Goal: Task Accomplishment & Management: Use online tool/utility

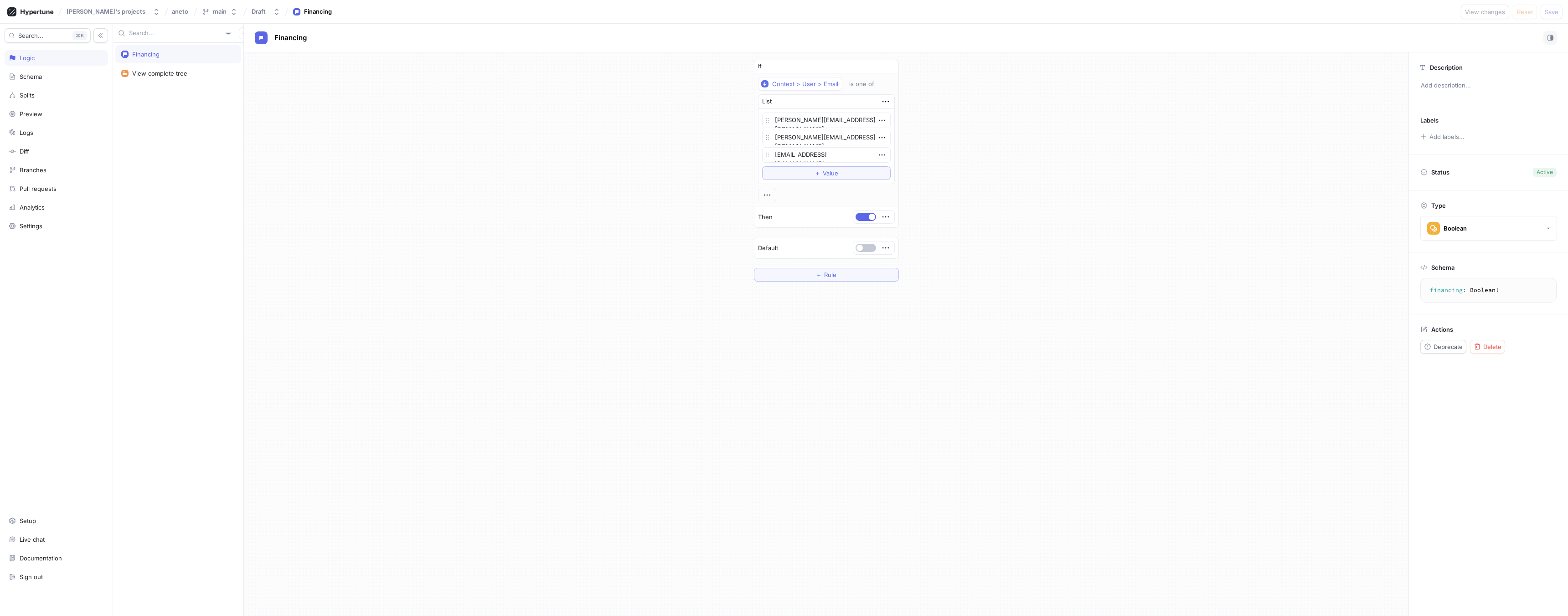
click at [676, 169] on div "If Context > User > Email is one of List [PERSON_NAME][EMAIL_ADDRESS][DOMAIN_NA…" at bounding box center [826, 170] width 1165 height 236
click at [405, 166] on div "If Context > User > Email is one of List [PERSON_NAME][EMAIL_ADDRESS][DOMAIN_NA…" at bounding box center [826, 170] width 1165 height 236
click at [252, 12] on div "Draft" at bounding box center [260, 12] width 17 height 8
click at [172, 12] on span "aneto" at bounding box center [180, 11] width 17 height 7
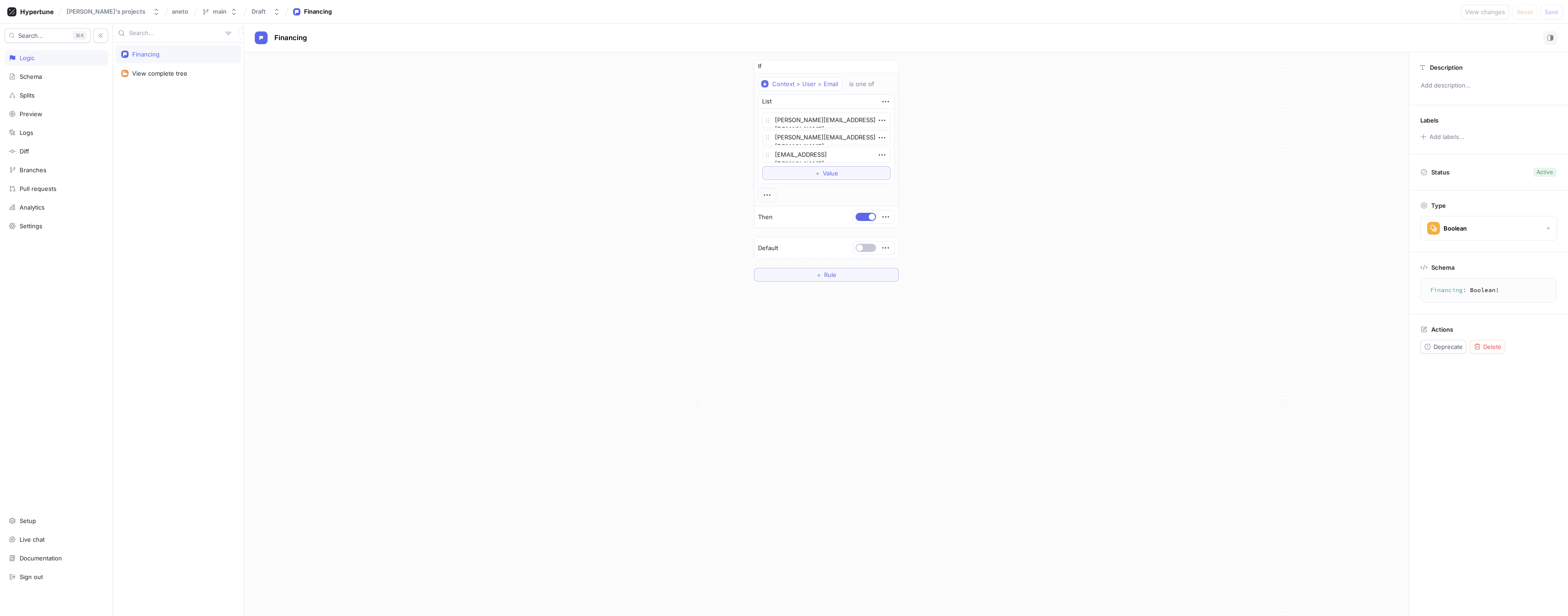
drag, startPoint x: 179, startPoint y: 124, endPoint x: 116, endPoint y: 42, distance: 103.4
click at [166, 113] on div "Financing View complete tree" at bounding box center [177, 329] width 130 height 573
click at [98, 15] on div "[PERSON_NAME]'s projects" at bounding box center [106, 12] width 79 height 8
click at [95, 62] on span "[PERSON_NAME]'s projects" at bounding box center [121, 62] width 79 height 8
click at [141, 15] on div "[PERSON_NAME]'s projects aneto main Draft Financing View changes Reset Save" at bounding box center [784, 12] width 1568 height 24
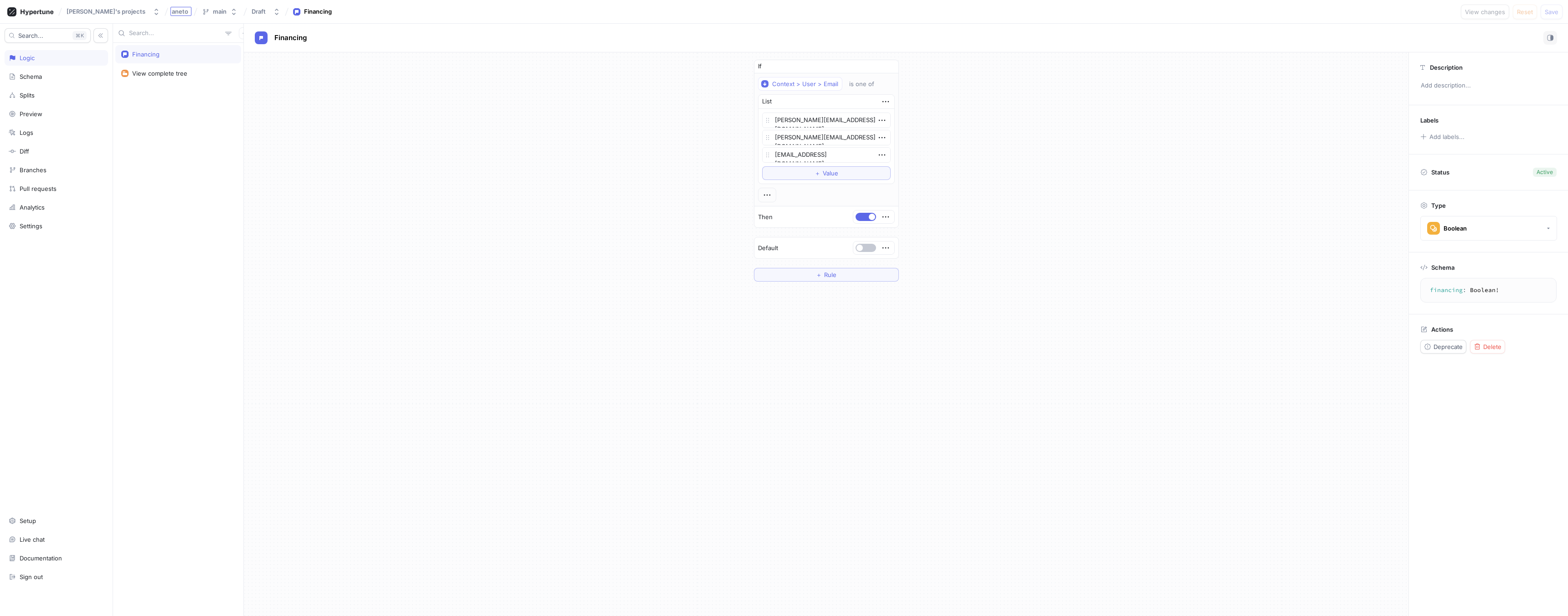
click at [172, 12] on span "aneto" at bounding box center [180, 11] width 17 height 7
click at [172, 98] on div "Financing View complete tree" at bounding box center [177, 329] width 130 height 573
click at [26, 14] on icon at bounding box center [36, 12] width 33 height 6
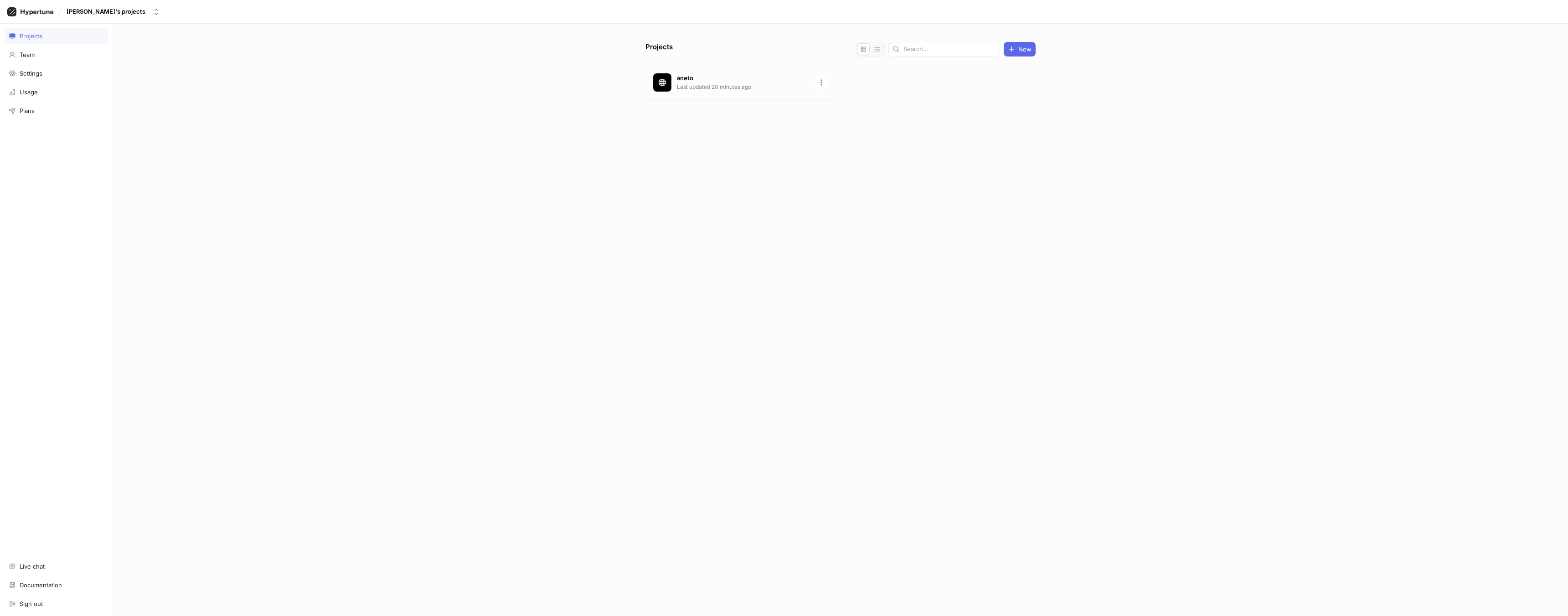
click at [712, 70] on div "aneto Last updated 20 minutes ago" at bounding box center [741, 82] width 190 height 33
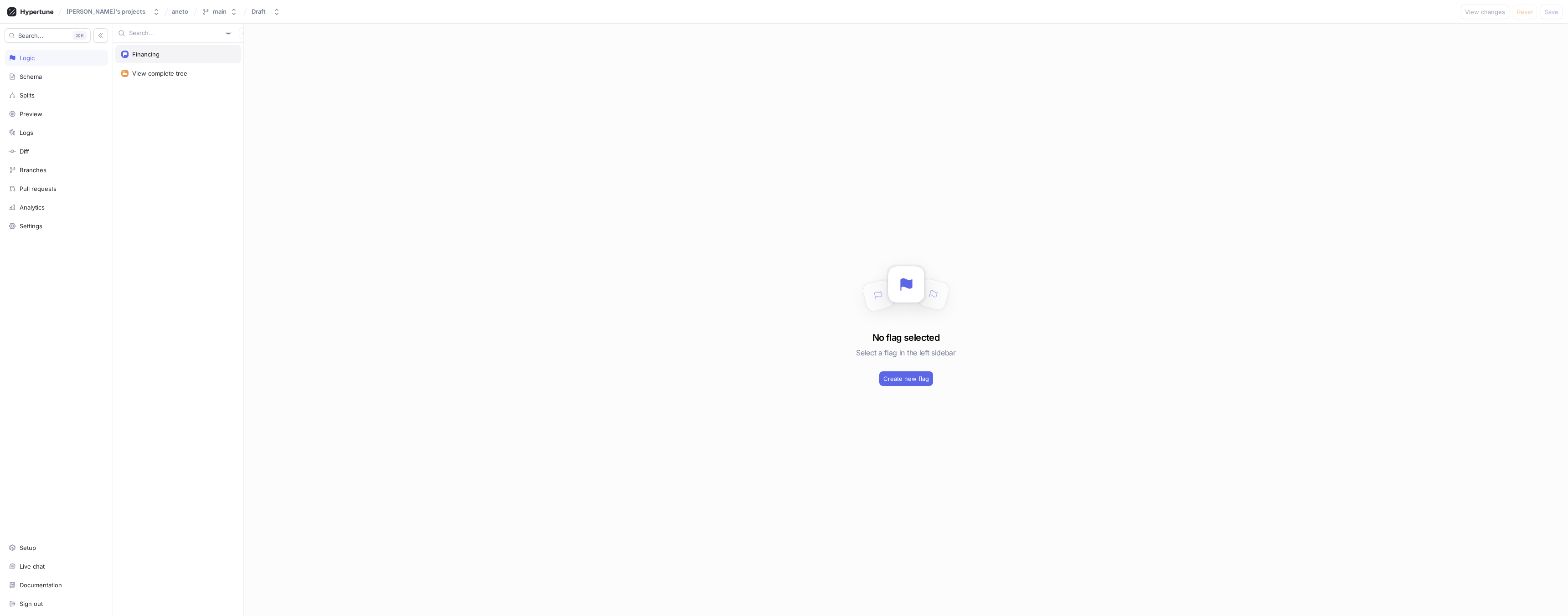
click at [158, 51] on div "Financing" at bounding box center [146, 54] width 28 height 7
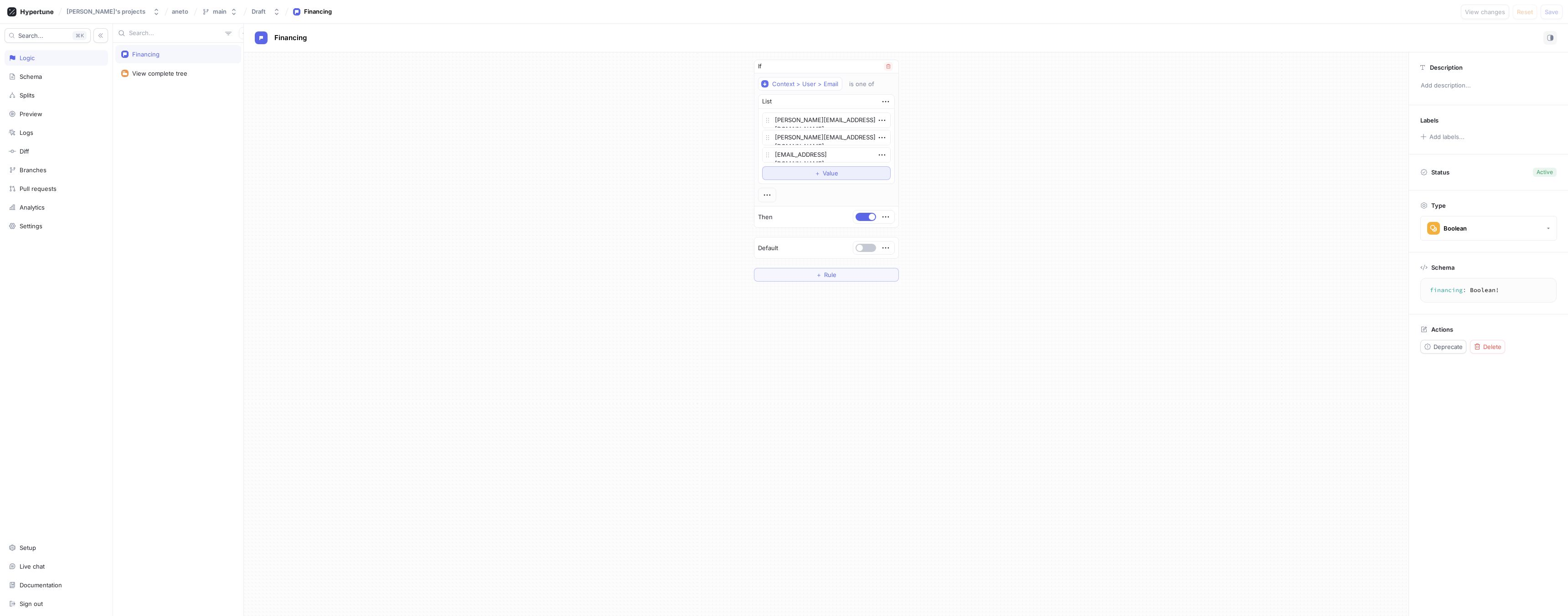
click at [800, 171] on button "＋ Value" at bounding box center [826, 173] width 129 height 14
click at [785, 174] on textarea at bounding box center [826, 171] width 129 height 15
type textarea "x"
type textarea "m"
type textarea "x"
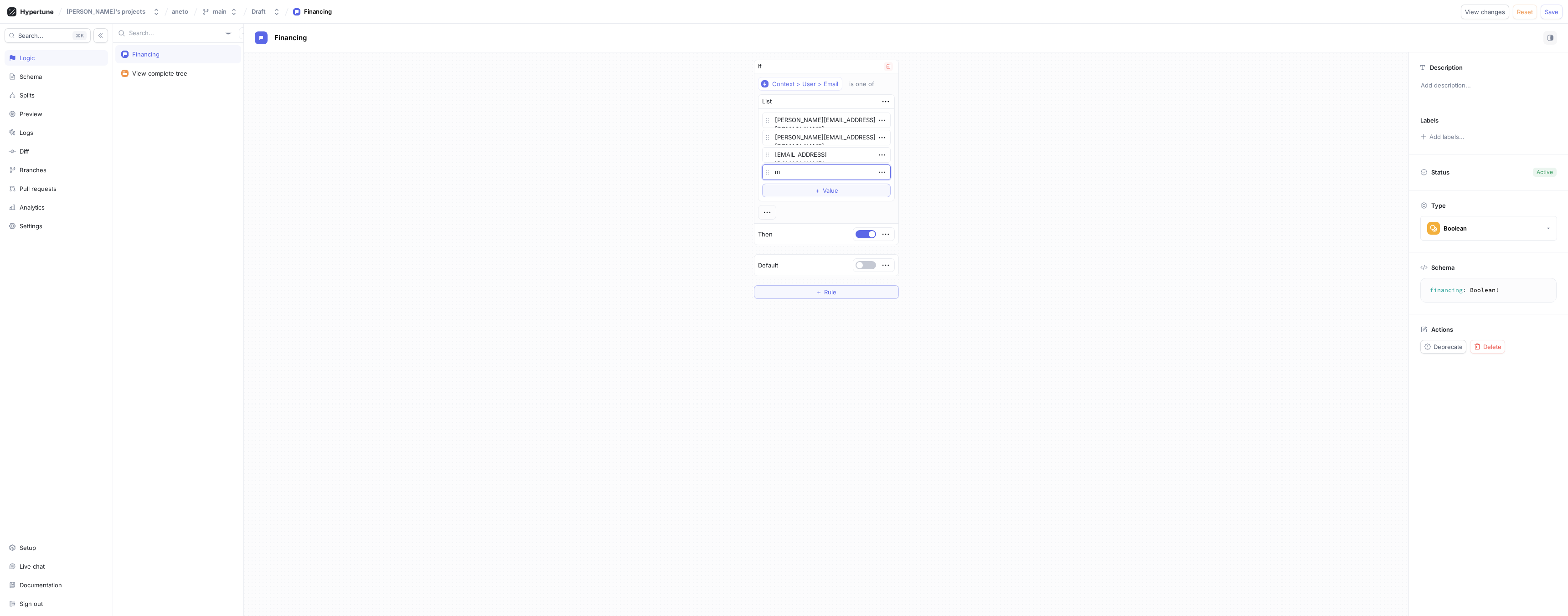
type textarea "mi"
type textarea "x"
type textarea "mih"
type textarea "x"
type textarea "miha"
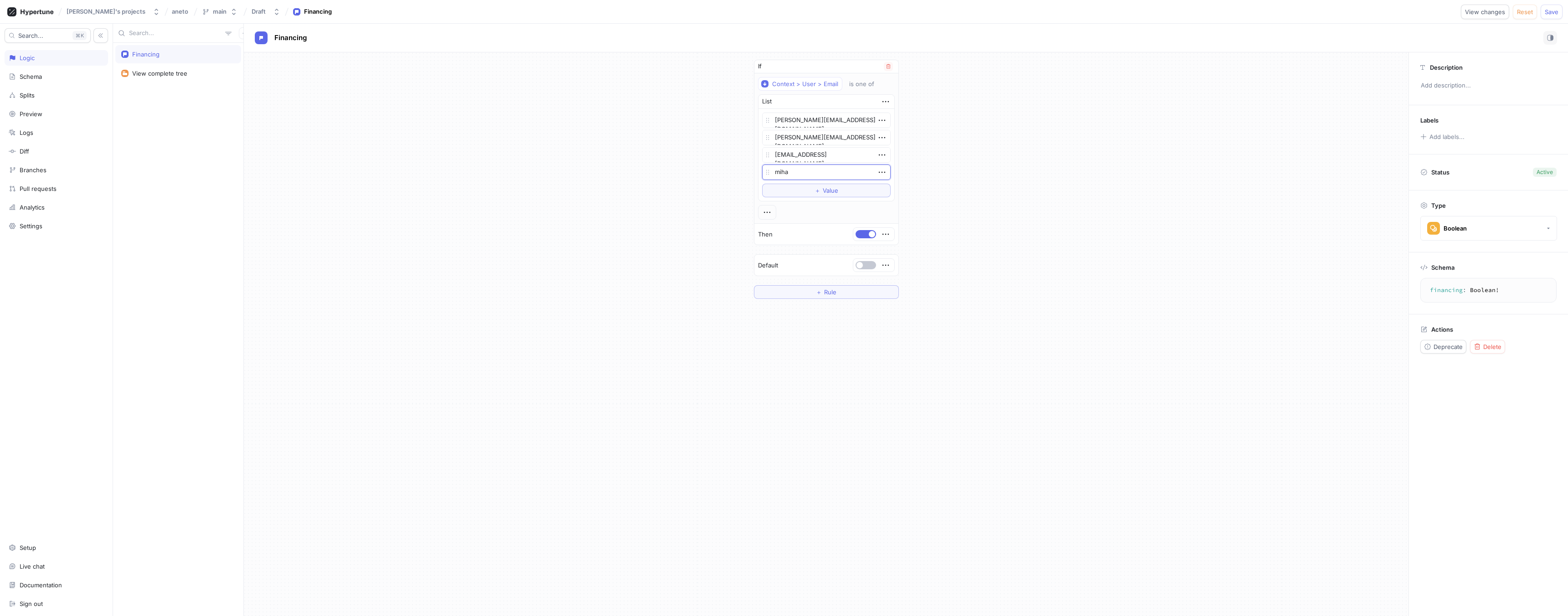
type textarea "x"
type textarea "[PERSON_NAME]"
type textarea "x"
type textarea "mihai2"
type textarea "x"
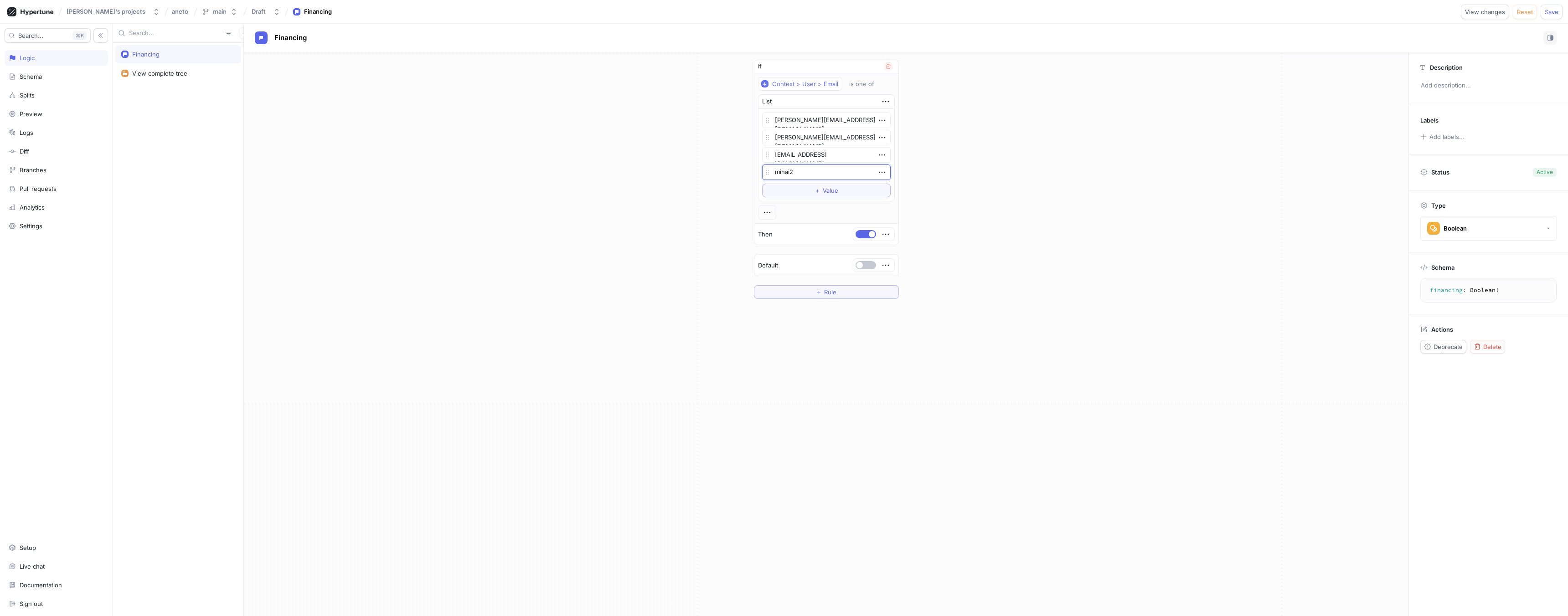
type textarea "mihai24"
type textarea "x"
type textarea "mihai243"
type textarea "x"
type textarea "mihai24"
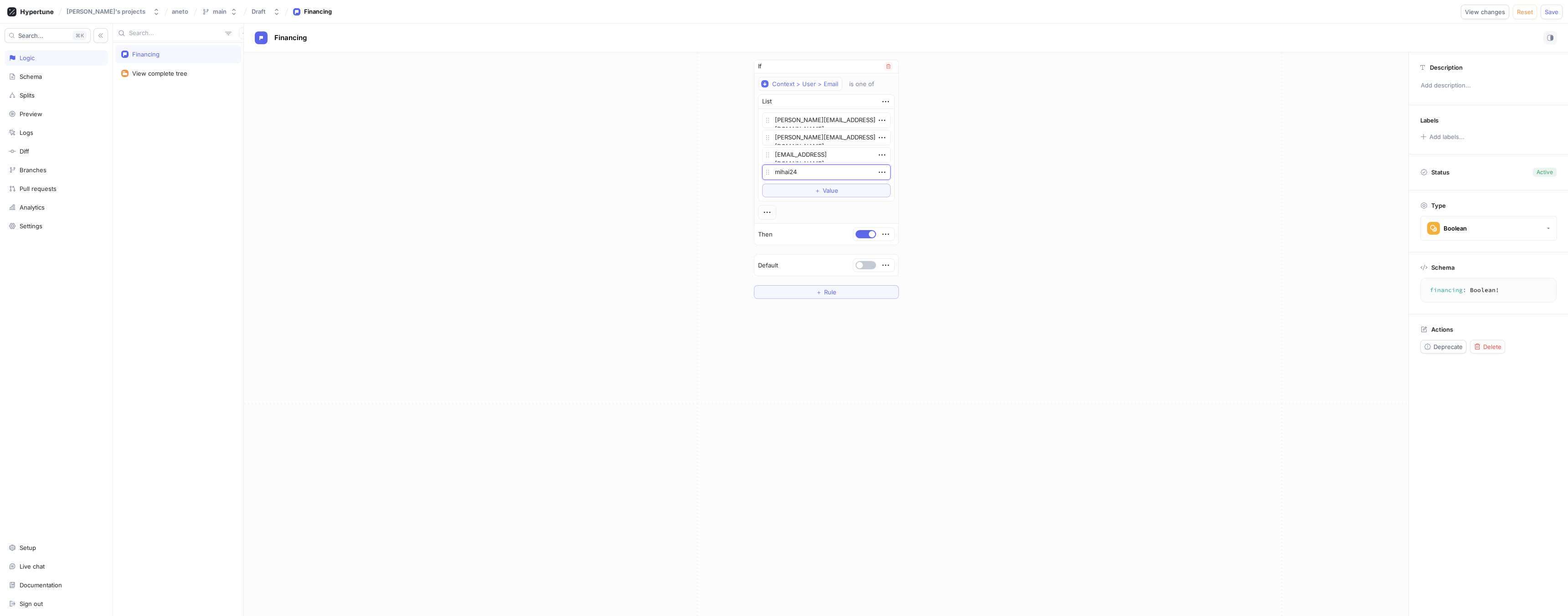
type textarea "x"
type textarea "mihai240"
type textarea "x"
type textarea "mihai2403"
type textarea "x"
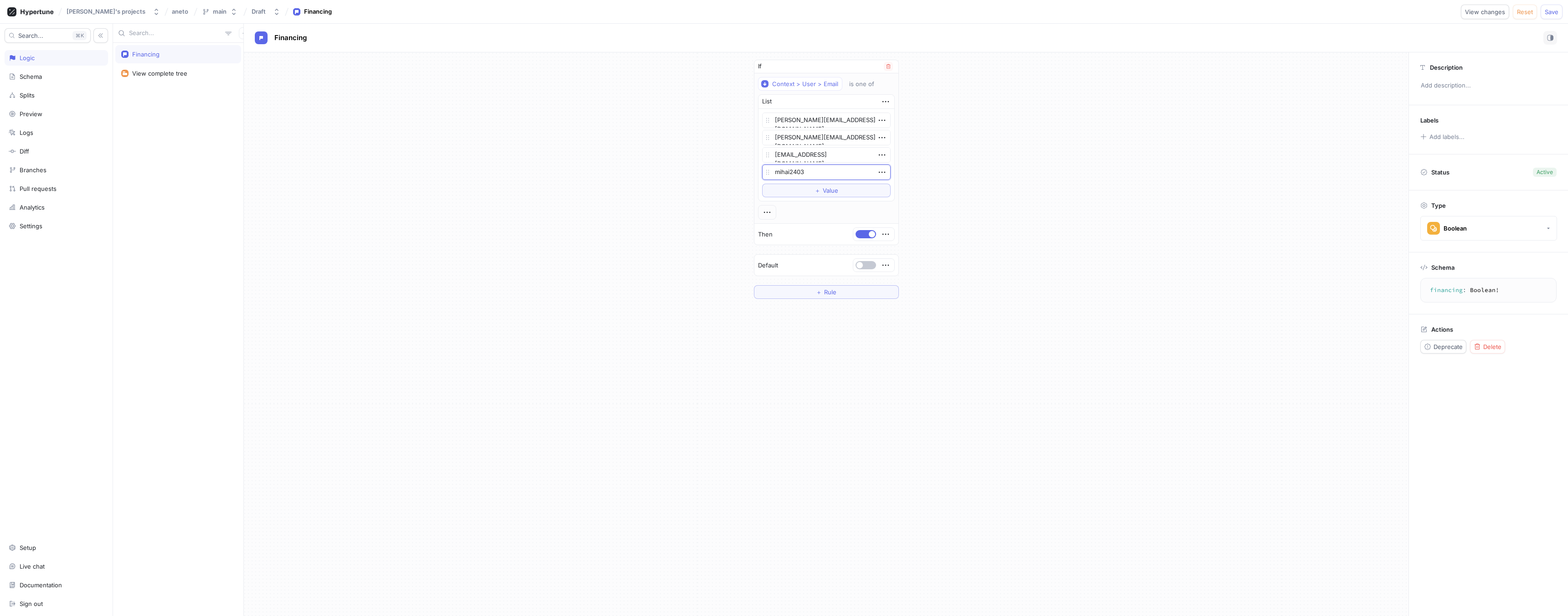
type textarea "mihai24031"
type textarea "x"
type textarea "mihai240319"
type textarea "x"
type textarea "mihai2403199"
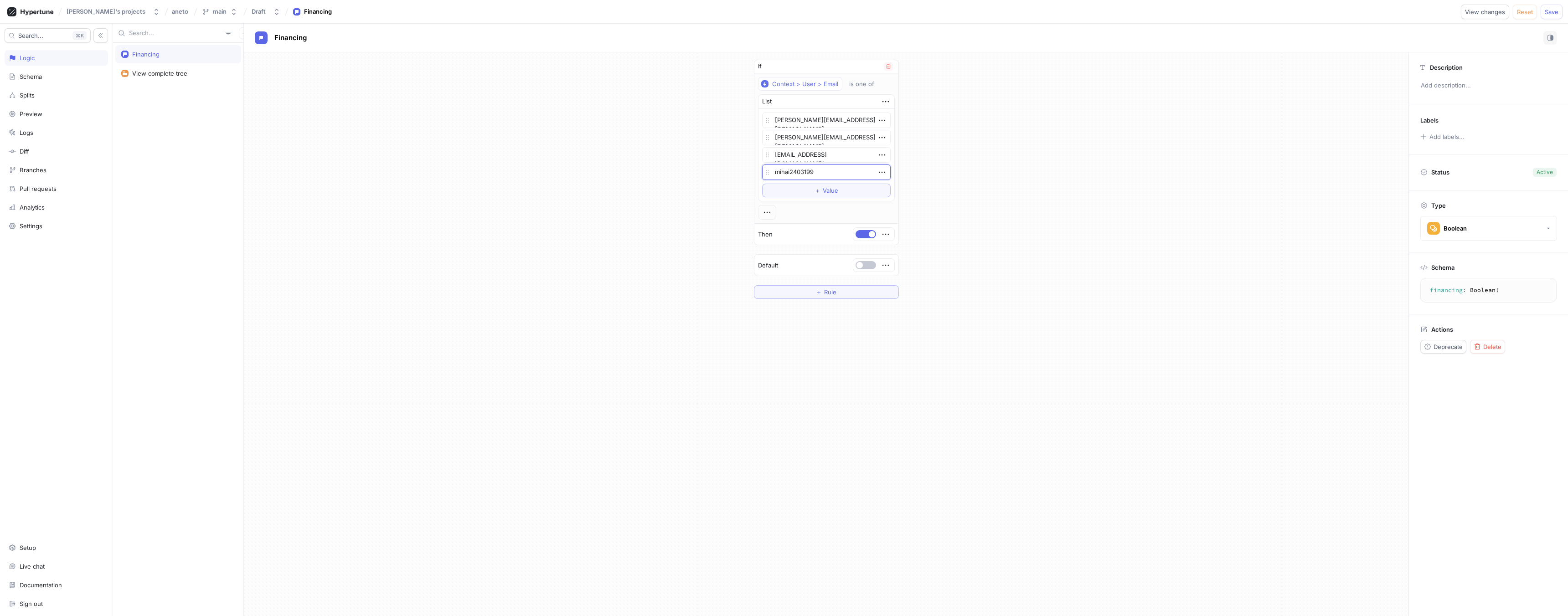
type textarea "x"
type textarea "mihai24031999"
type textarea "x"
type textarea "mihai24031999@"
type textarea "x"
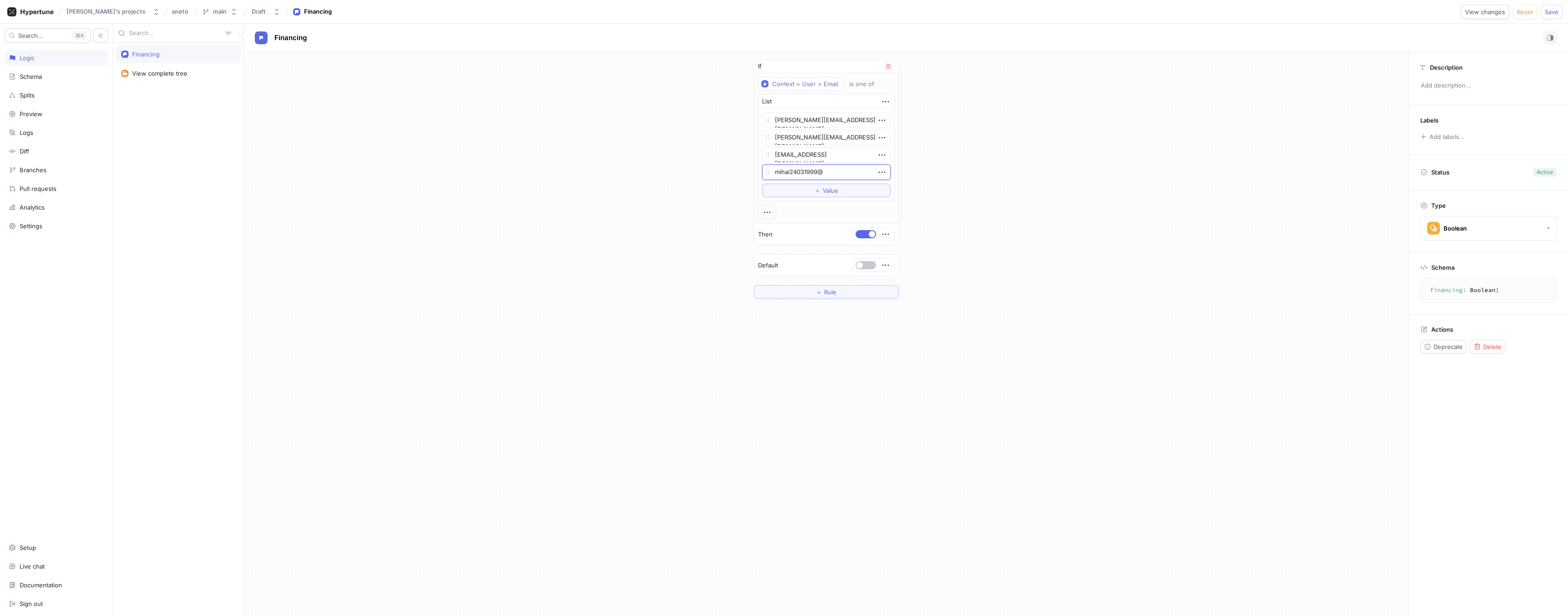
type textarea "mihai24031999@g"
type textarea "x"
type textarea "mihai24031999@gm"
type textarea "x"
type textarea "mihai24031999@gma"
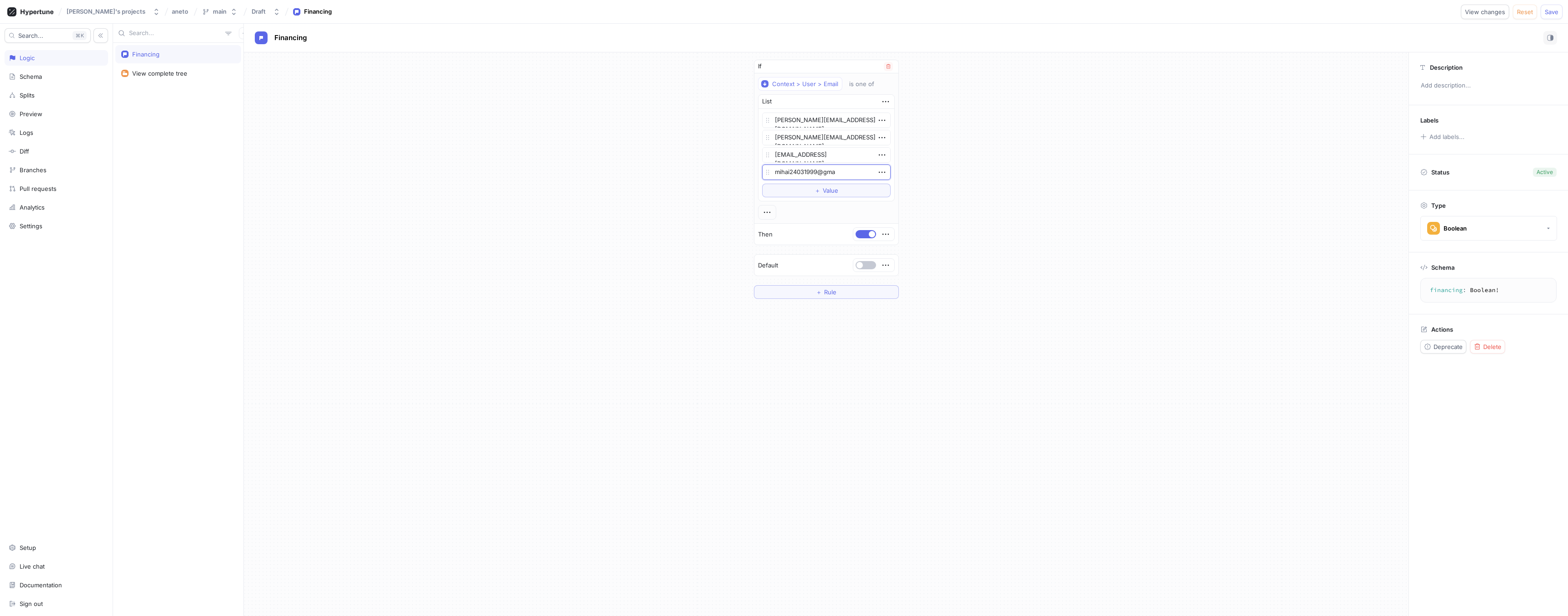
type textarea "x"
type textarea "[EMAIL_ADDRESS]"
type textarea "x"
type textarea "[EMAIL_ADDRESS]."
type textarea "x"
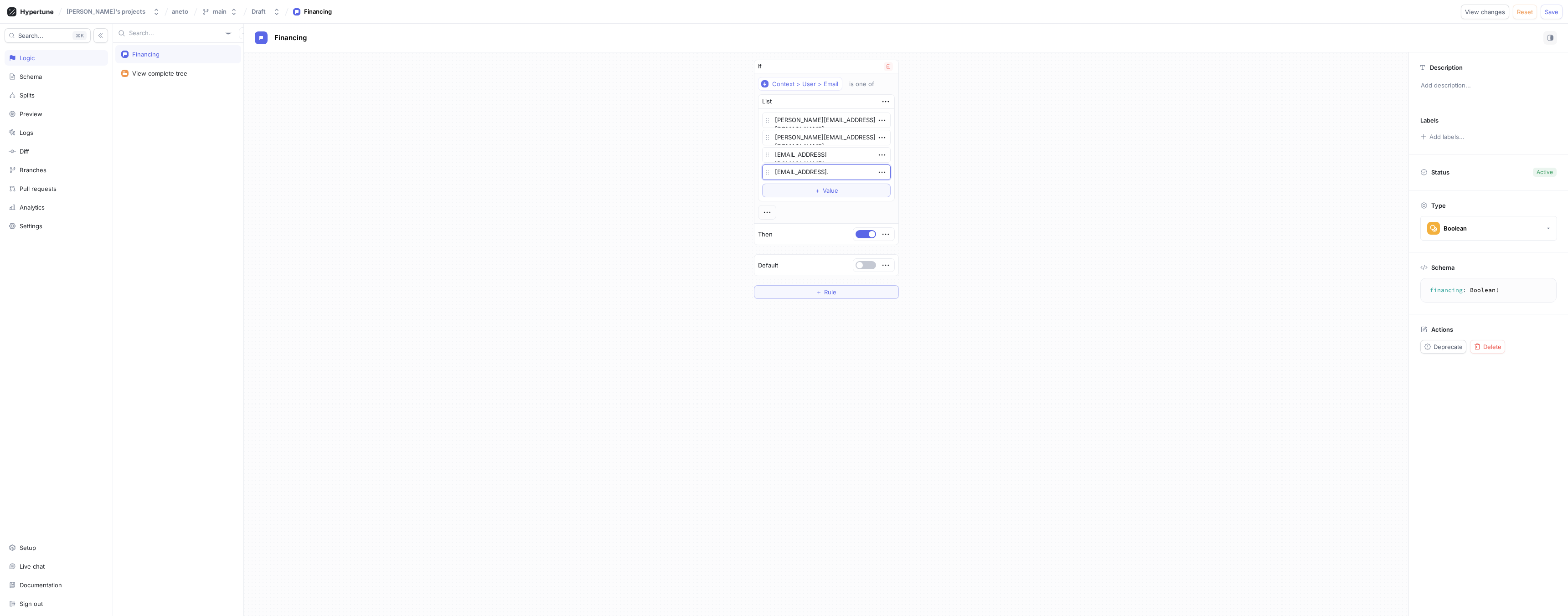
type textarea "mihai24031999@gmail.c"
type textarea "x"
type textarea "[EMAIL_ADDRESS][DOMAIN_NAME]"
type textarea "x"
type textarea "[EMAIL_ADDRESS][DOMAIN_NAME]"
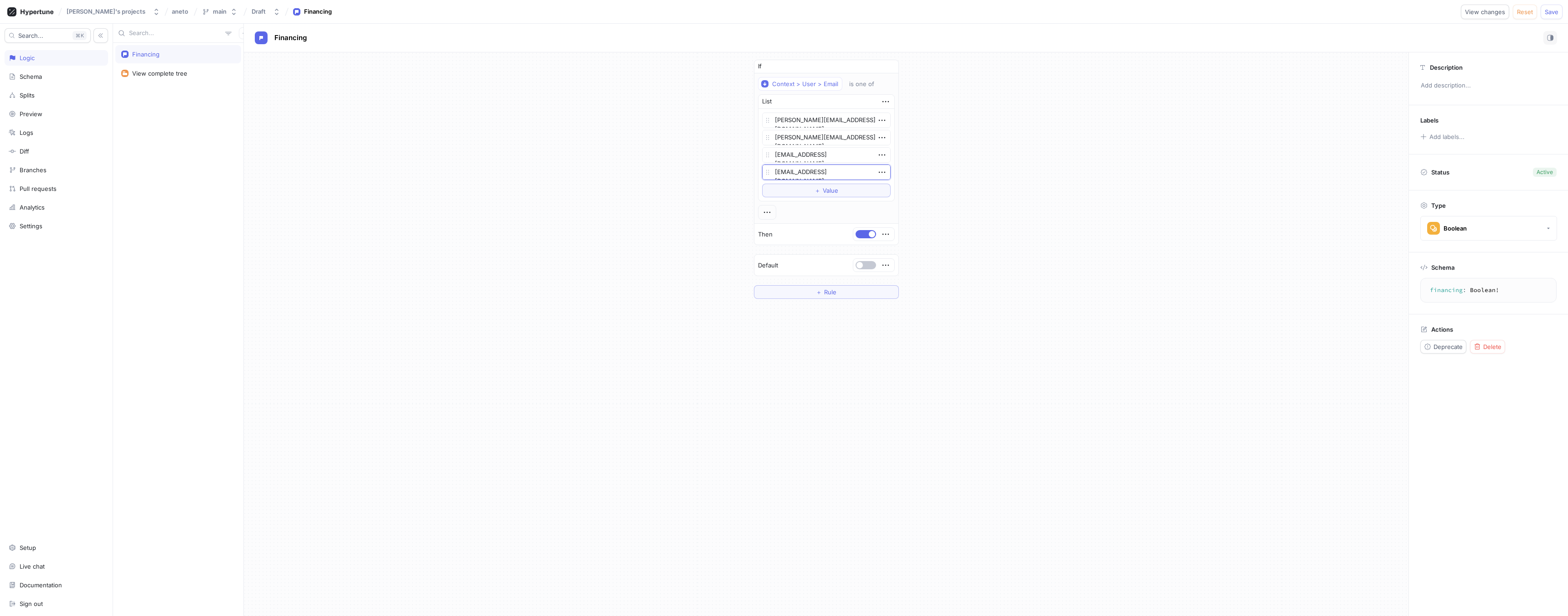
click at [900, 365] on div "If Context > User > Email is one of List [PERSON_NAME][EMAIL_ADDRESS][DOMAIN_NA…" at bounding box center [826, 334] width 1165 height 564
click at [1547, 15] on span "Save" at bounding box center [1551, 12] width 14 height 6
click at [1310, 92] on div "If Context > User > Email is one of List [PERSON_NAME][EMAIL_ADDRESS][DOMAIN_NA…" at bounding box center [826, 179] width 1165 height 254
drag, startPoint x: 882, startPoint y: 171, endPoint x: 885, endPoint y: 177, distance: 6.7
click at [882, 171] on icon "button" at bounding box center [881, 172] width 7 height 1
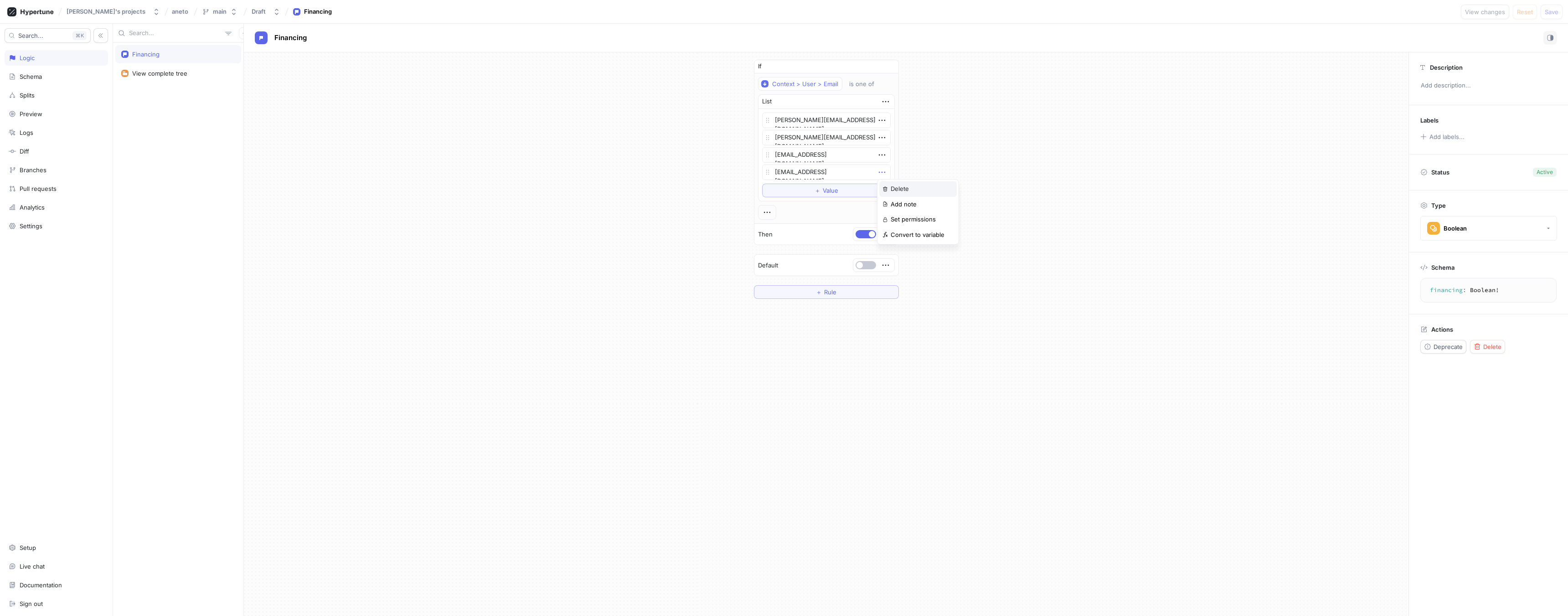
click at [907, 191] on p "Delete" at bounding box center [899, 189] width 18 height 9
click at [1554, 15] on span "Save" at bounding box center [1551, 12] width 14 height 6
click at [1214, 157] on div "If Context > User > Email is one of List [PERSON_NAME][EMAIL_ADDRESS][DOMAIN_NA…" at bounding box center [826, 170] width 1165 height 236
click at [1006, 181] on div "If Context > User > Email is one of List [PERSON_NAME][EMAIL_ADDRESS][DOMAIN_NA…" at bounding box center [826, 170] width 1165 height 236
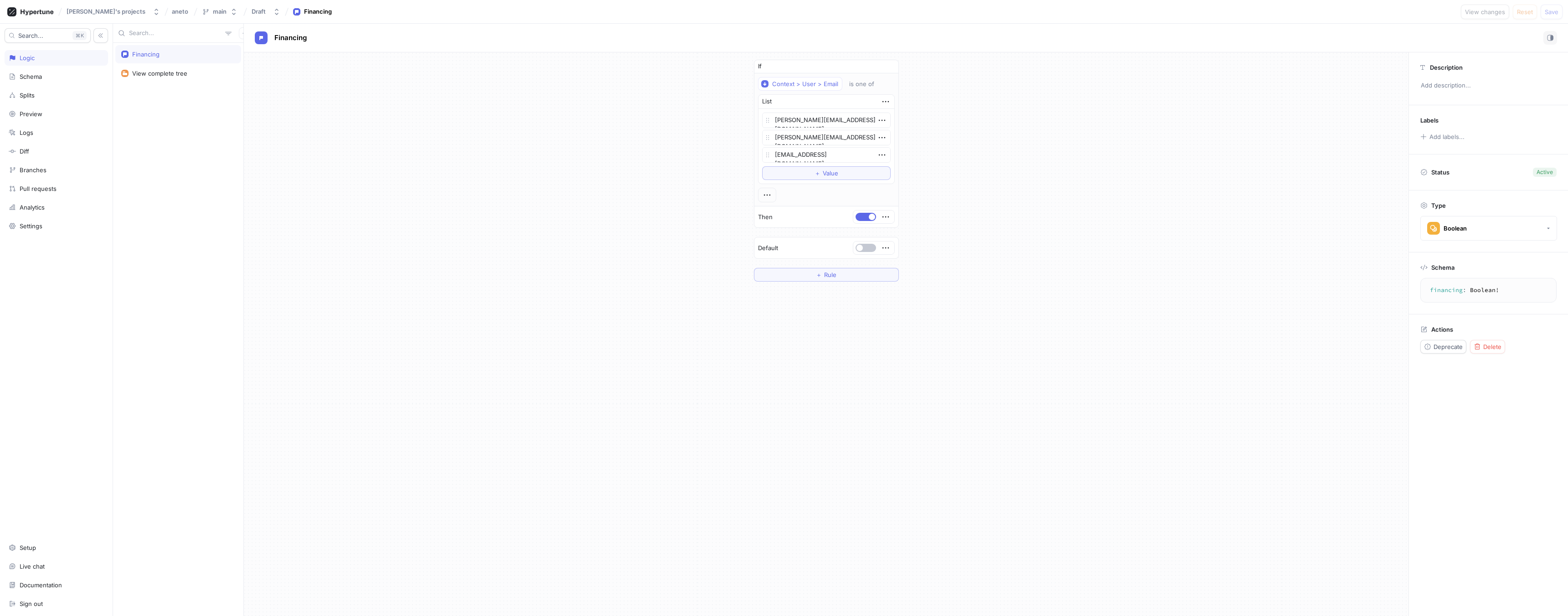
click at [140, 53] on div "Financing" at bounding box center [146, 54] width 28 height 7
click at [886, 102] on icon "button" at bounding box center [885, 102] width 10 height 10
drag, startPoint x: 928, startPoint y: 84, endPoint x: 901, endPoint y: 101, distance: 31.9
click at [928, 84] on div "If Context > User > Email is one of List [PERSON_NAME][EMAIL_ADDRESS][DOMAIN_NA…" at bounding box center [826, 170] width 1165 height 236
click at [864, 247] on button "button" at bounding box center [866, 247] width 20 height 8
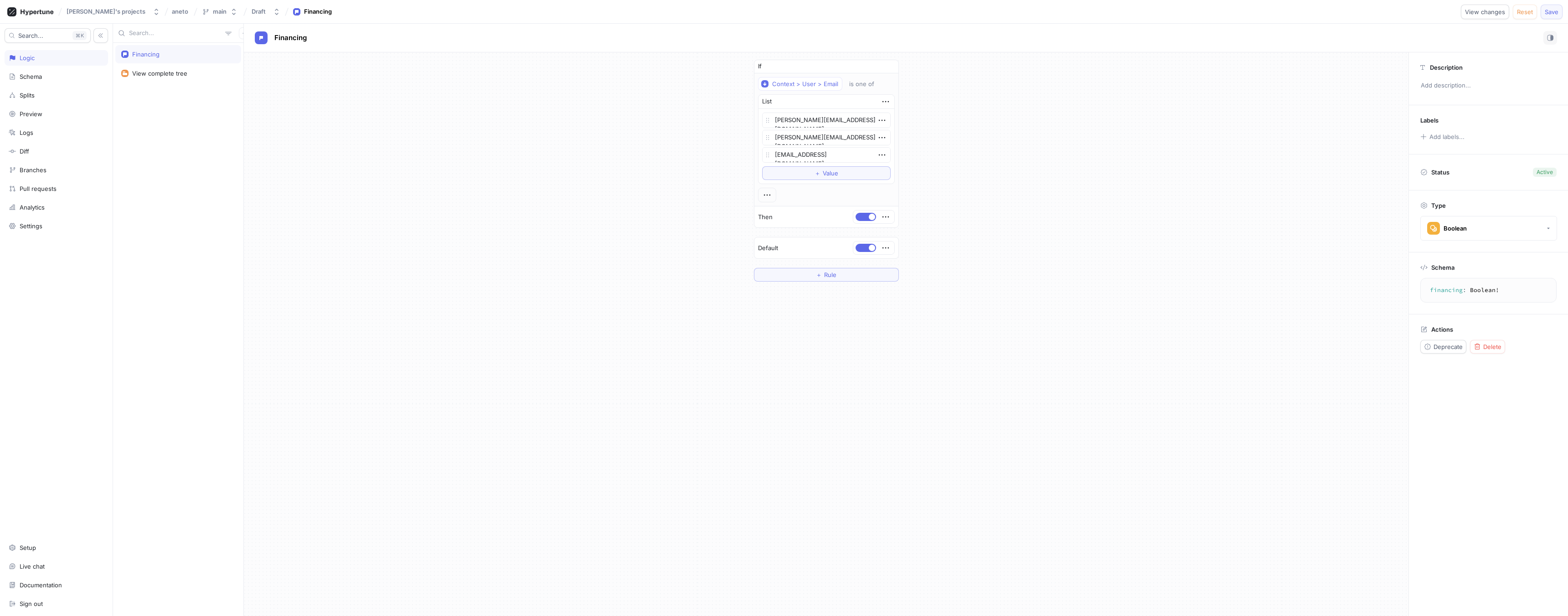
click at [1552, 11] on span "Save" at bounding box center [1551, 12] width 14 height 6
click at [866, 247] on button "button" at bounding box center [866, 247] width 20 height 8
drag, startPoint x: 1547, startPoint y: 11, endPoint x: 1544, endPoint y: 16, distance: 5.8
click at [1547, 11] on span "Save" at bounding box center [1551, 12] width 14 height 6
type textarea "x"
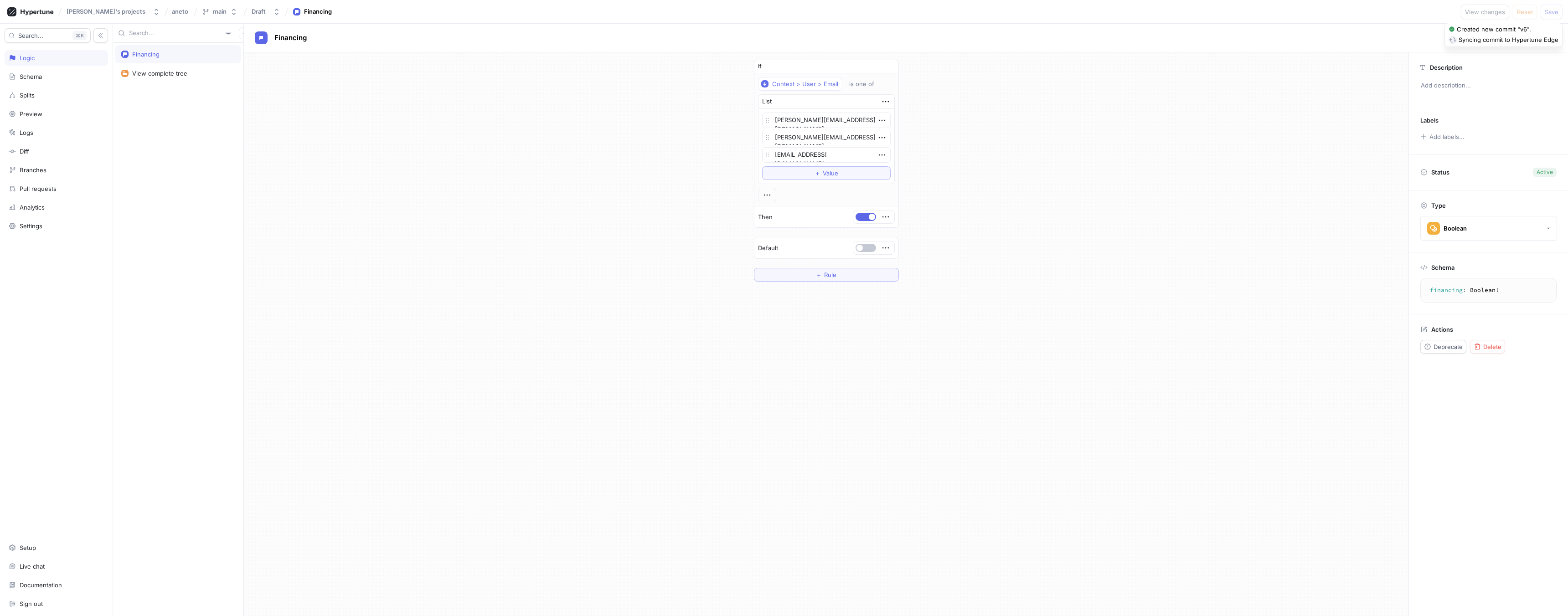
click at [1223, 90] on div "If Context > User > Email is one of List [PERSON_NAME][EMAIL_ADDRESS][DOMAIN_NA…" at bounding box center [826, 170] width 1165 height 236
click at [212, 9] on button "main" at bounding box center [220, 12] width 43 height 15
click at [207, 139] on div "Financing View complete tree" at bounding box center [177, 329] width 130 height 573
